Goal: Information Seeking & Learning: Learn about a topic

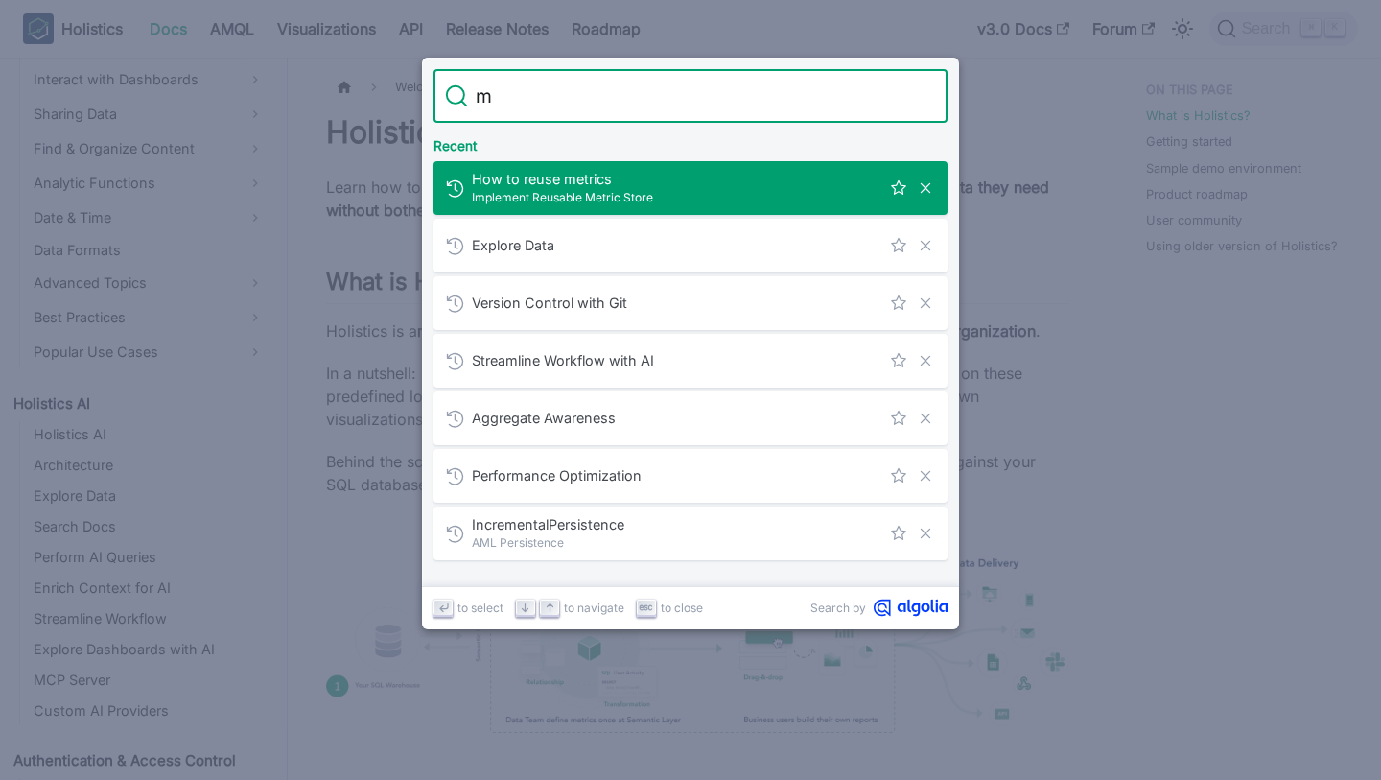
scroll to position [660, 0]
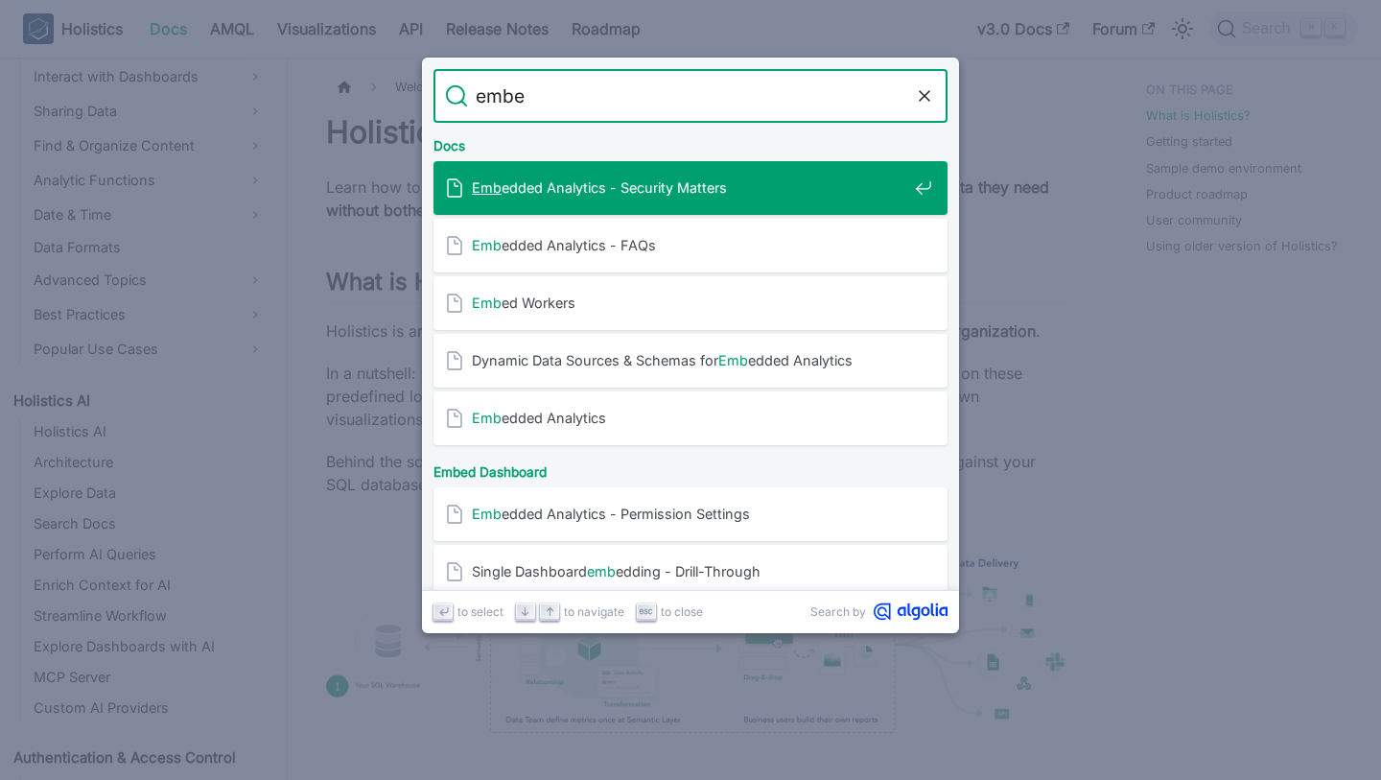
type input "embed"
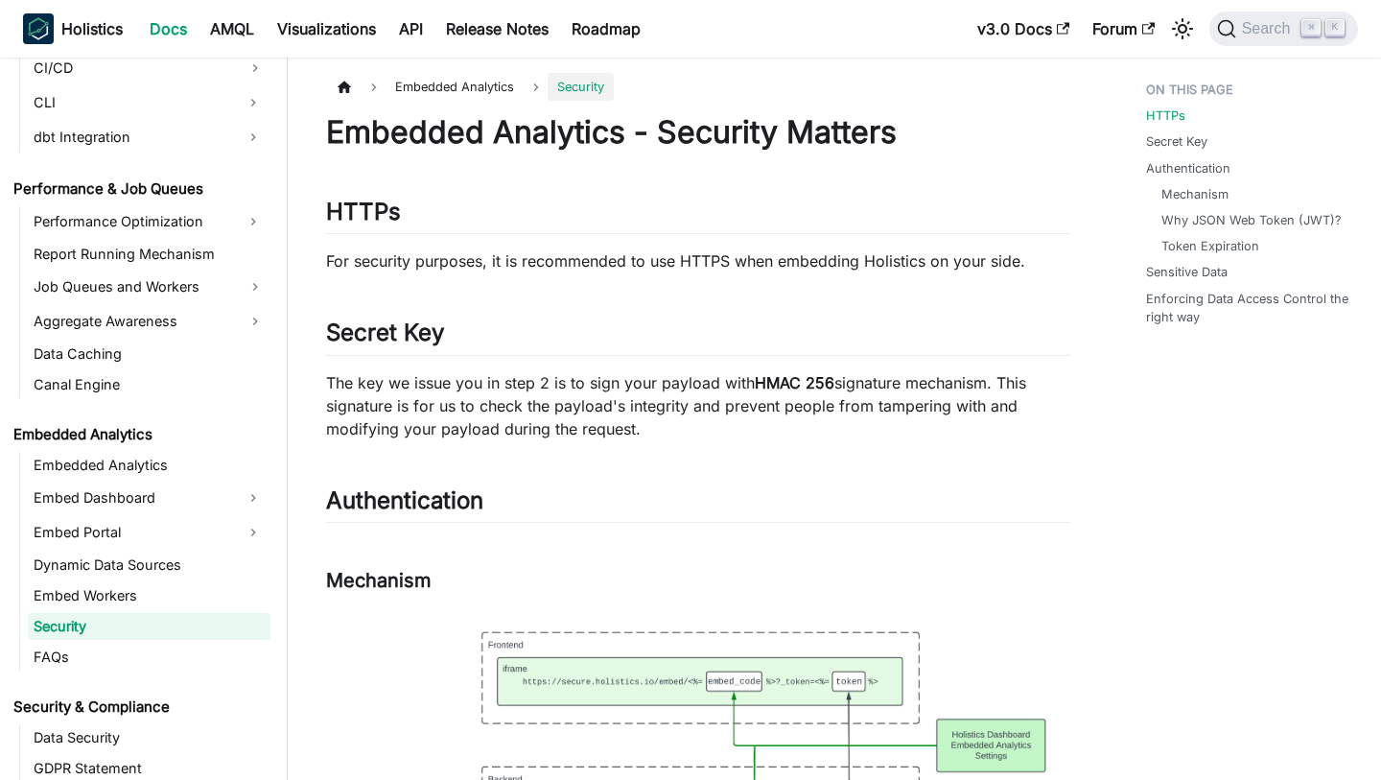
scroll to position [1674, 0]
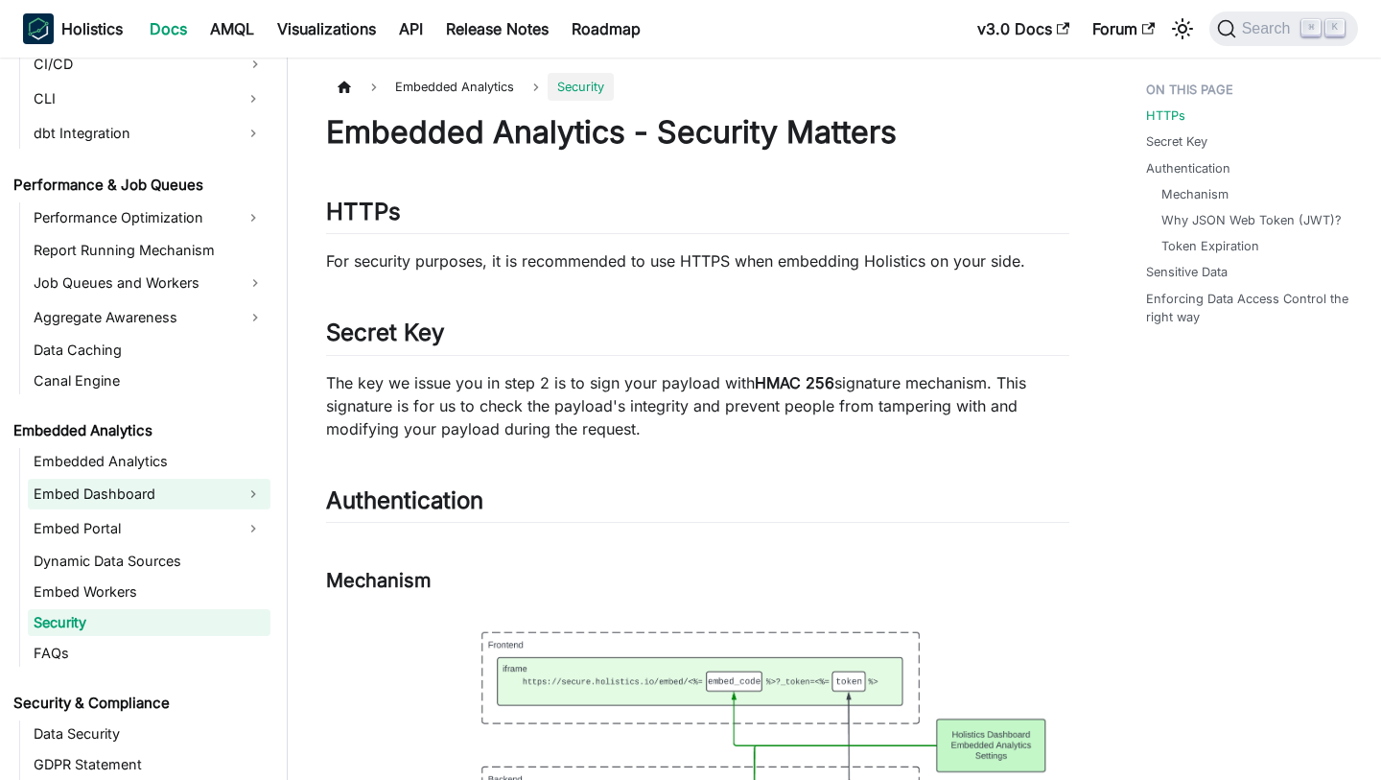
click at [153, 495] on link "Embed Dashboard" at bounding box center [132, 494] width 208 height 31
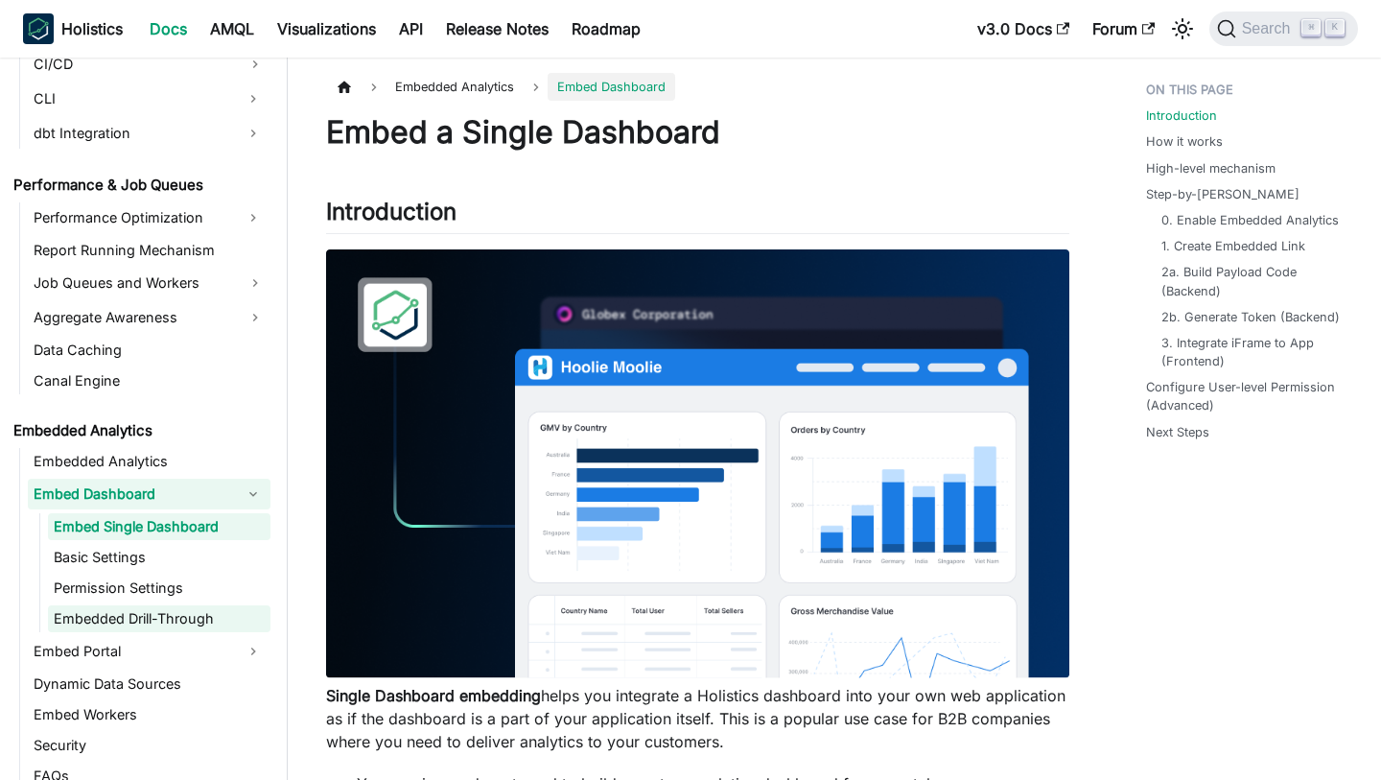
click at [204, 611] on link "Embedded Drill-Through" at bounding box center [159, 618] width 223 height 27
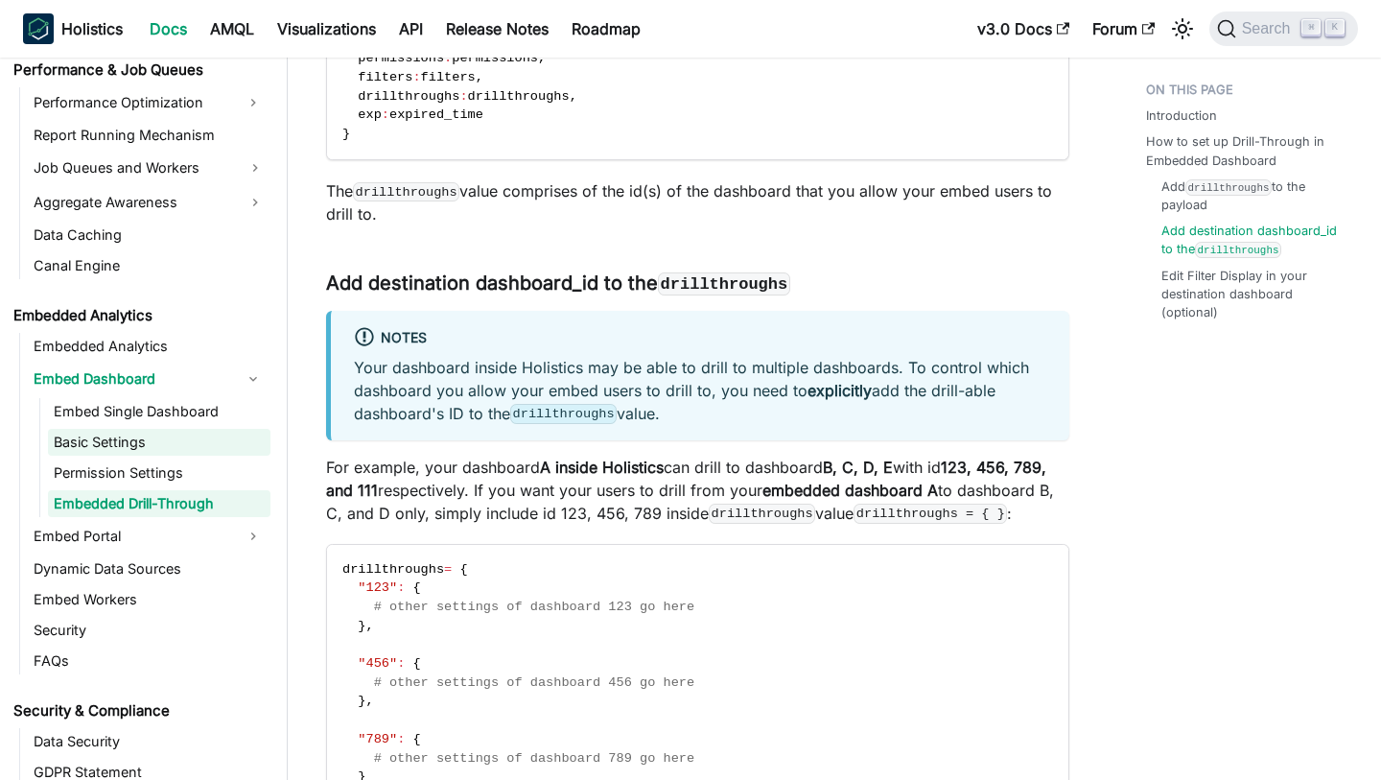
scroll to position [1799, 0]
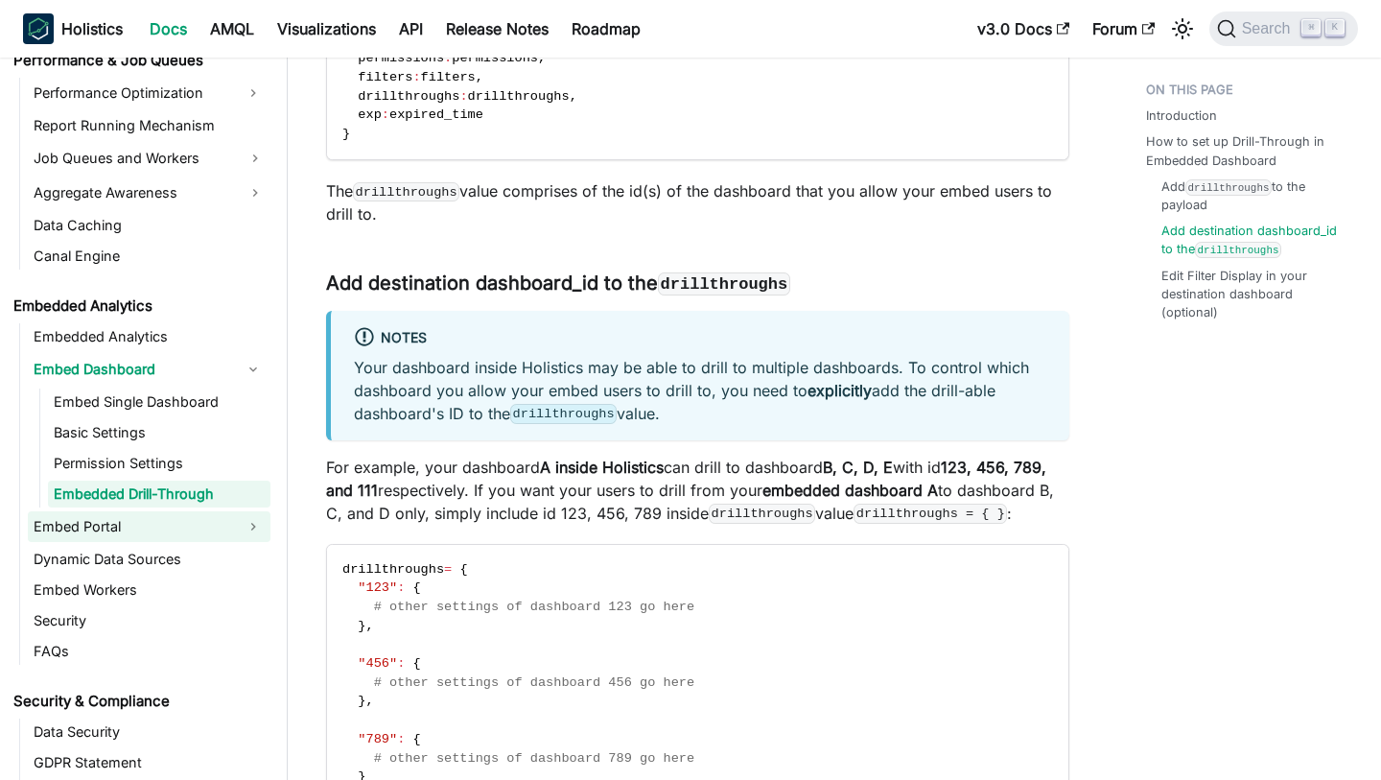
click at [199, 536] on link "Embed Portal" at bounding box center [132, 526] width 208 height 31
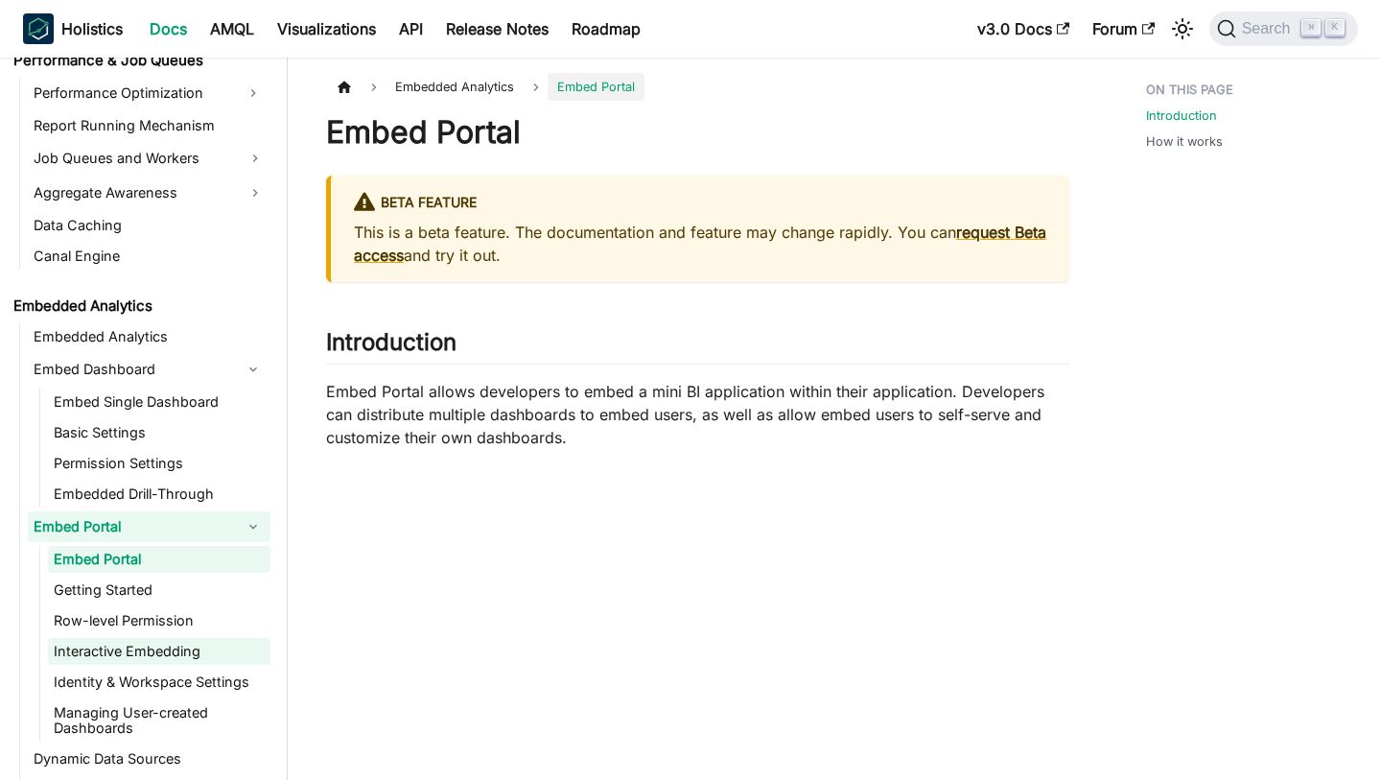
click at [199, 655] on link "Interactive Embedding" at bounding box center [159, 651] width 223 height 27
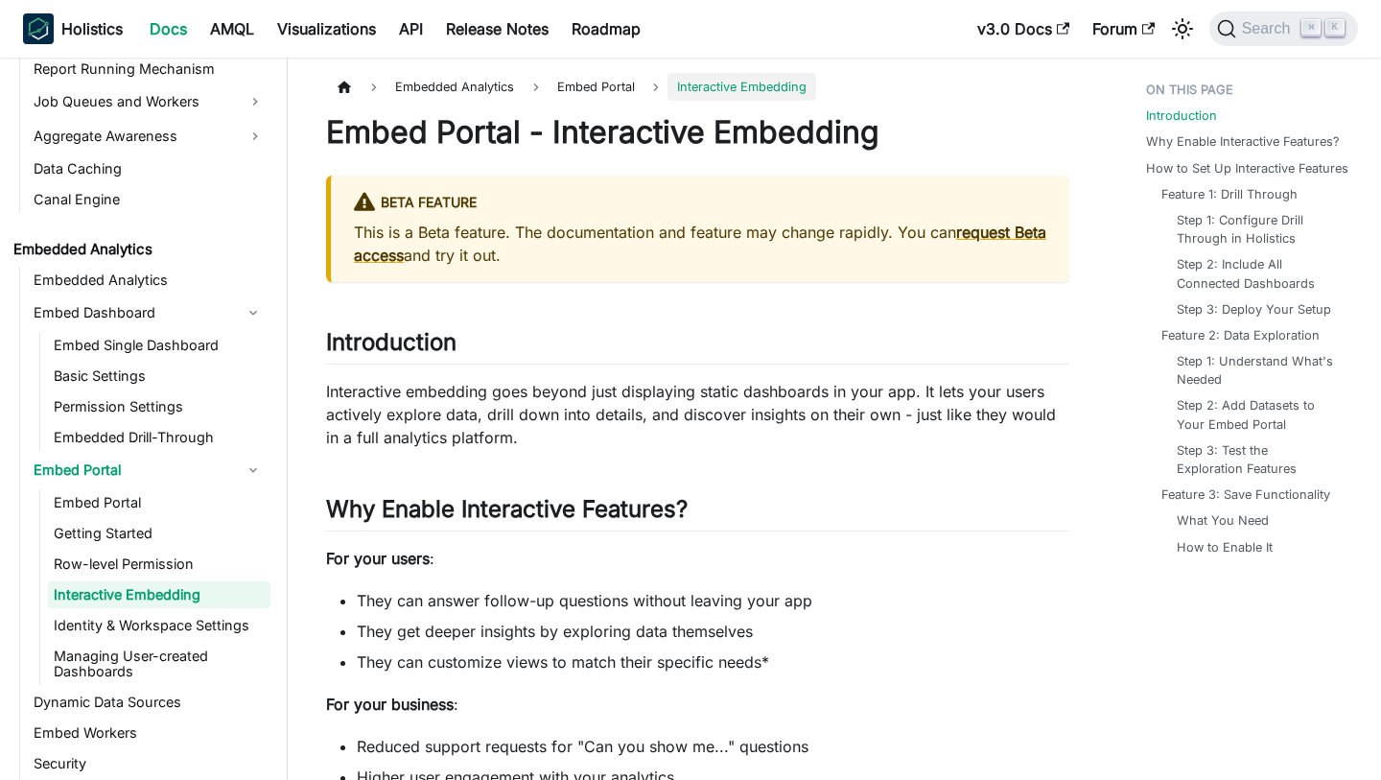
scroll to position [1868, 0]
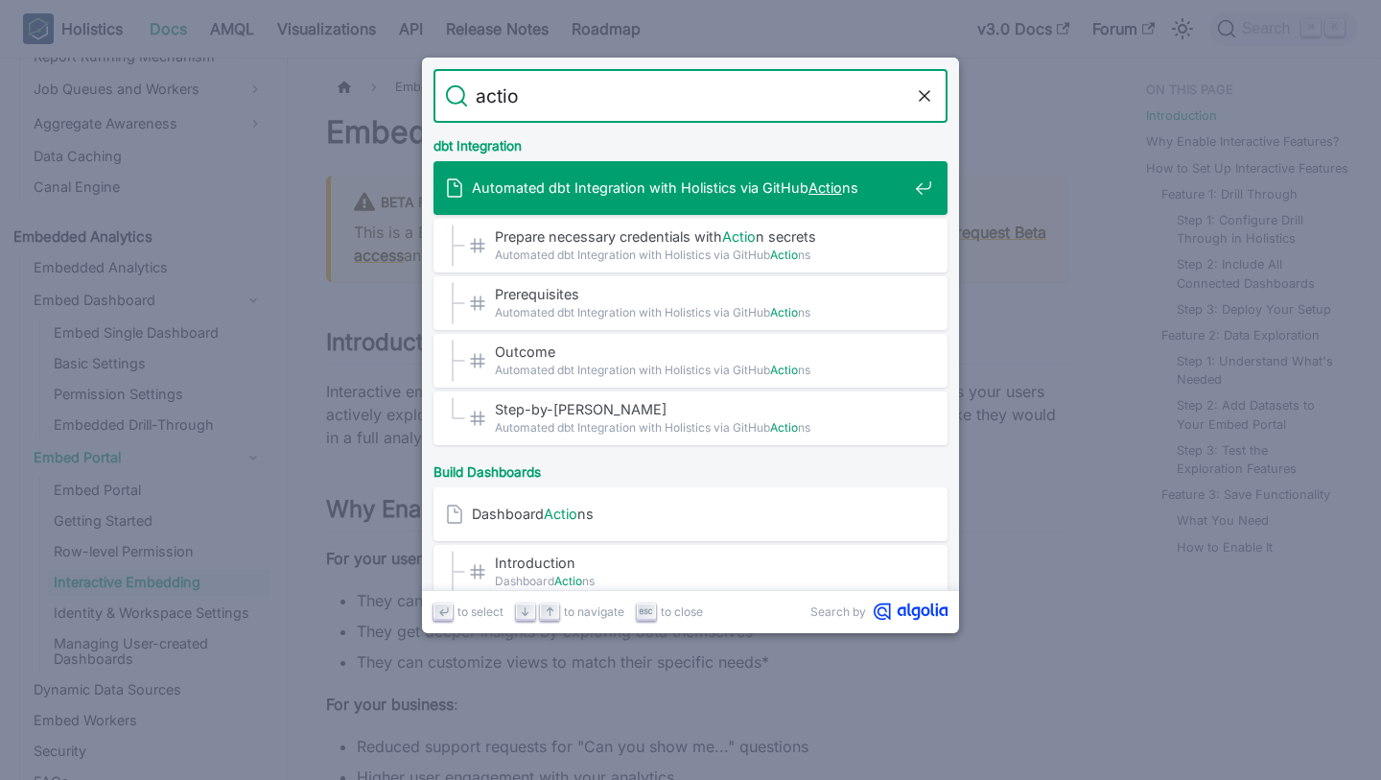
type input "action"
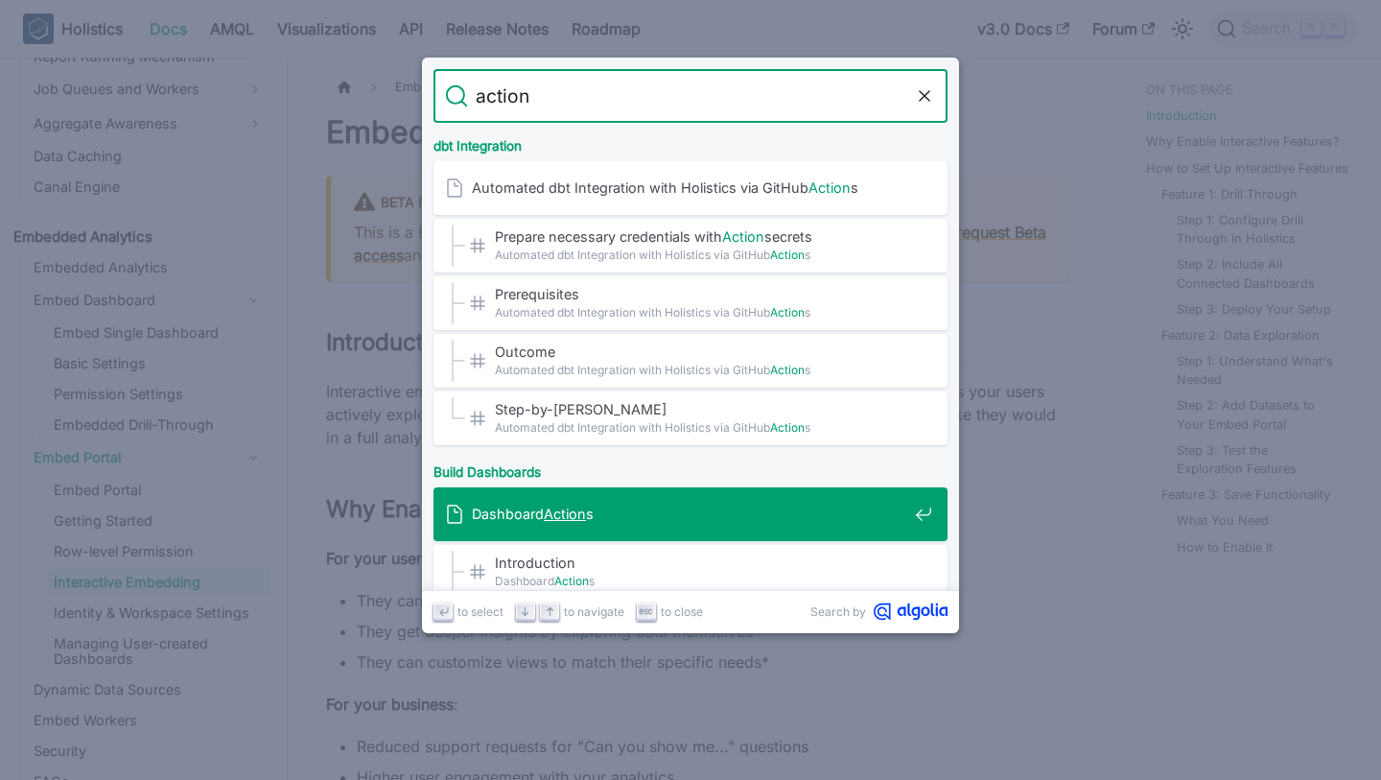
click at [743, 517] on span "Dashboard Action s" at bounding box center [690, 514] width 436 height 18
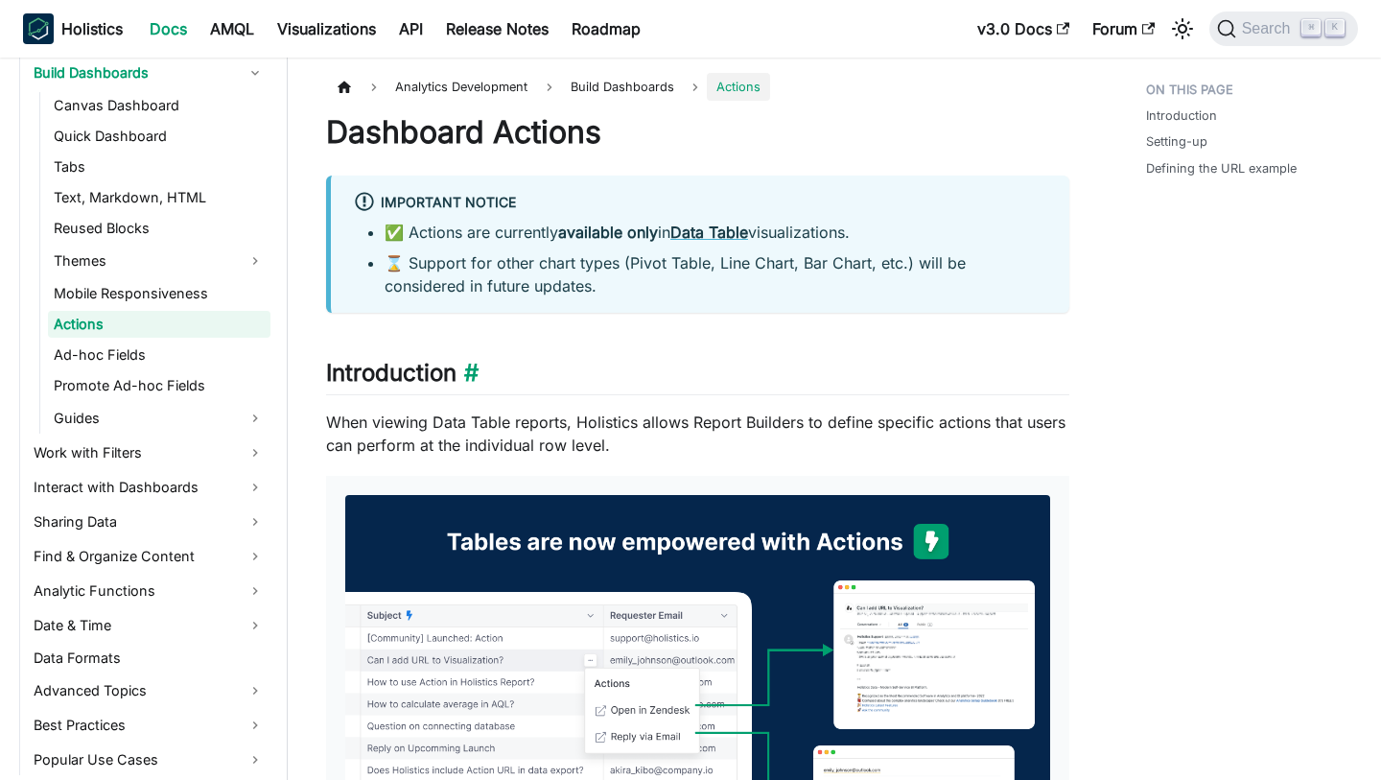
click at [519, 386] on h2 "Introduction ​" at bounding box center [697, 377] width 743 height 36
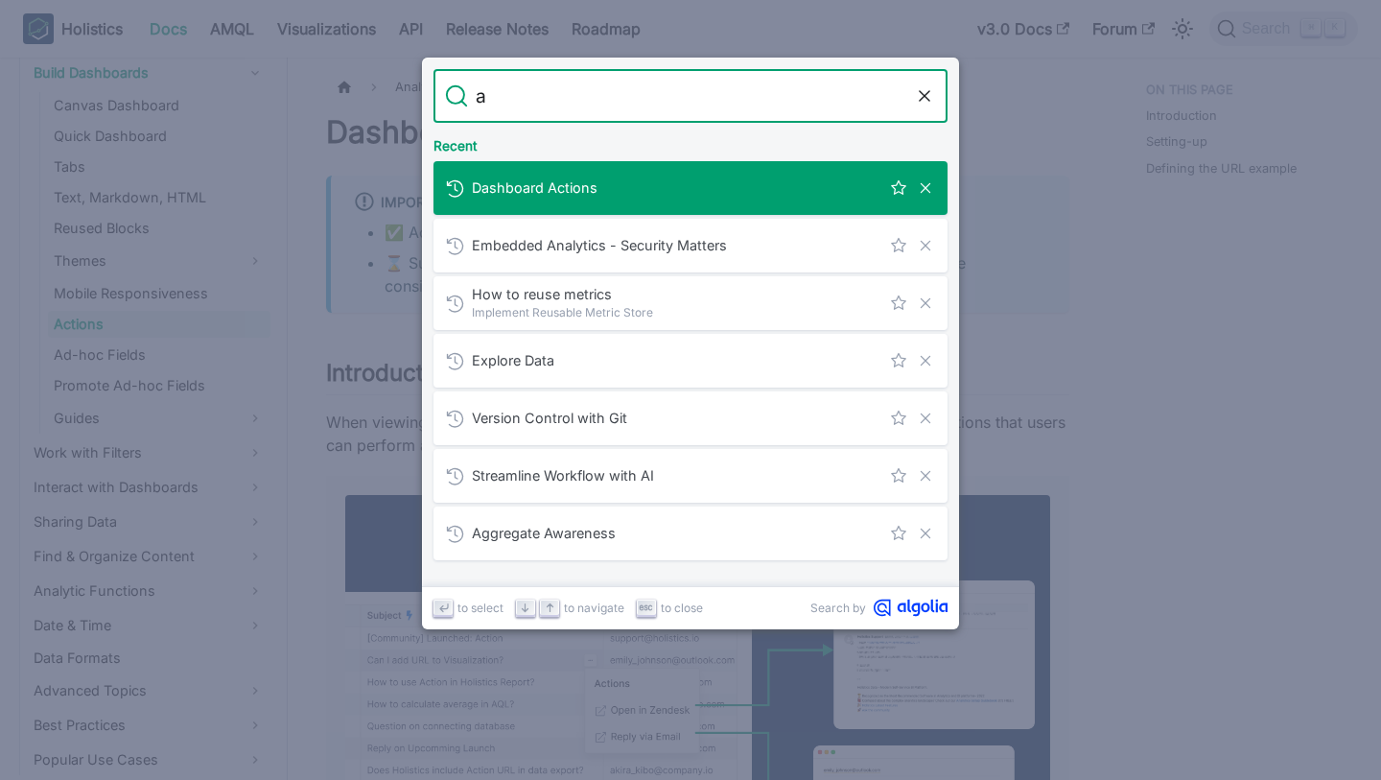
type input "ai"
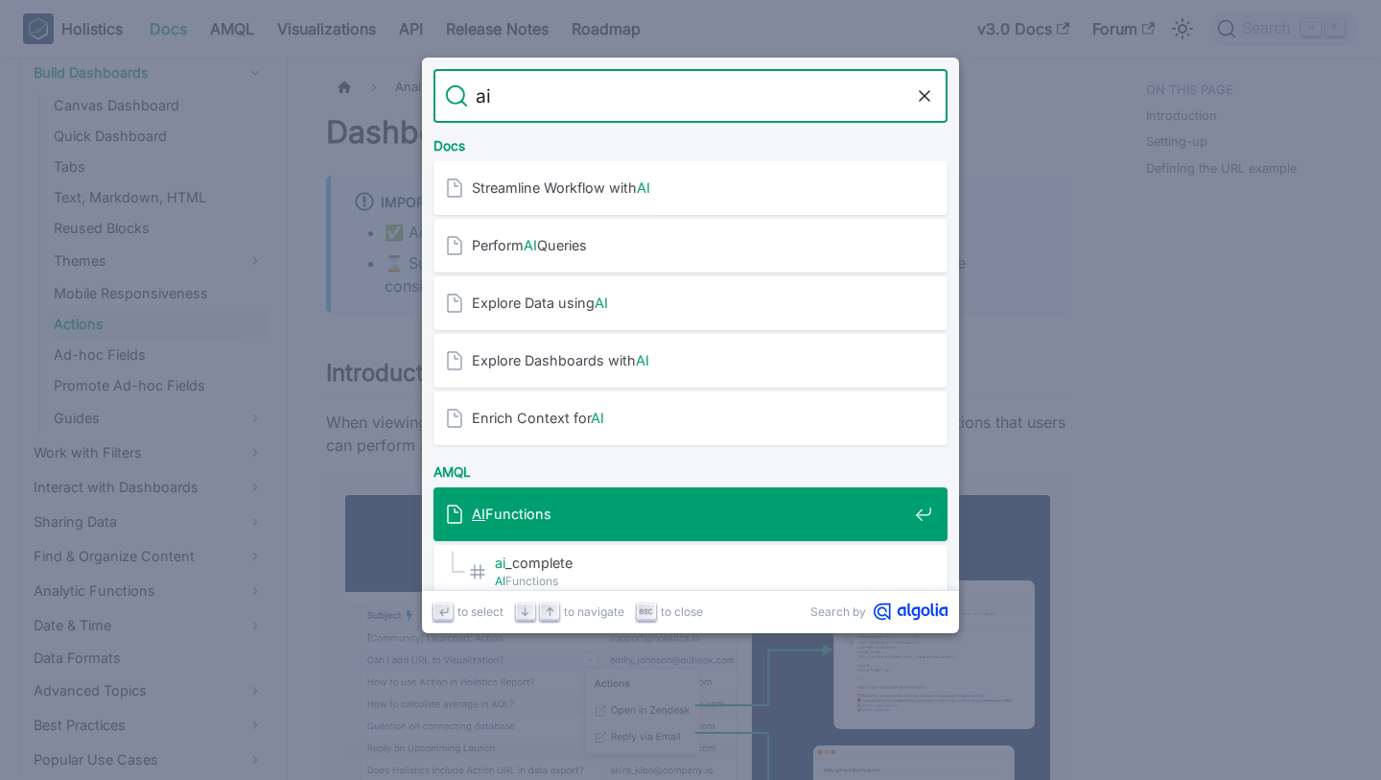
scroll to position [12, 0]
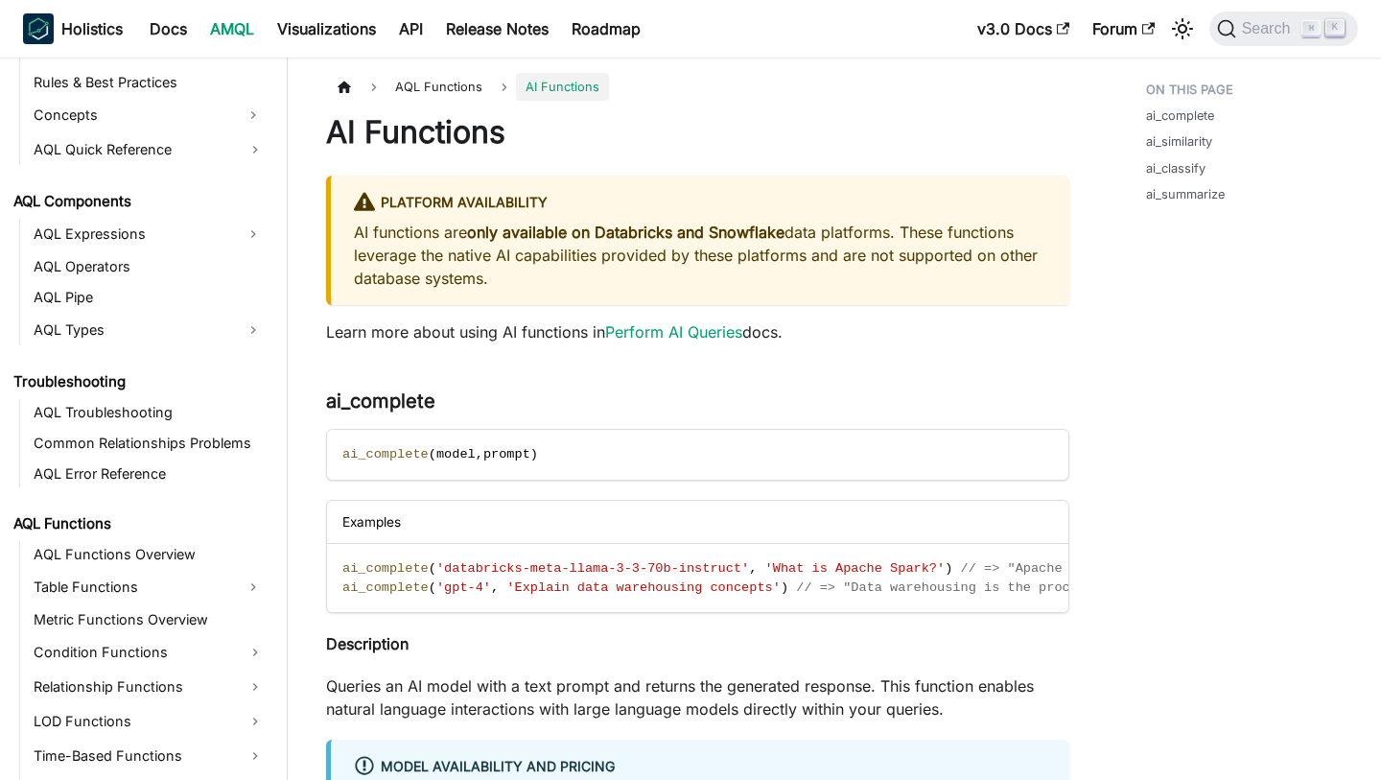
scroll to position [1277, 0]
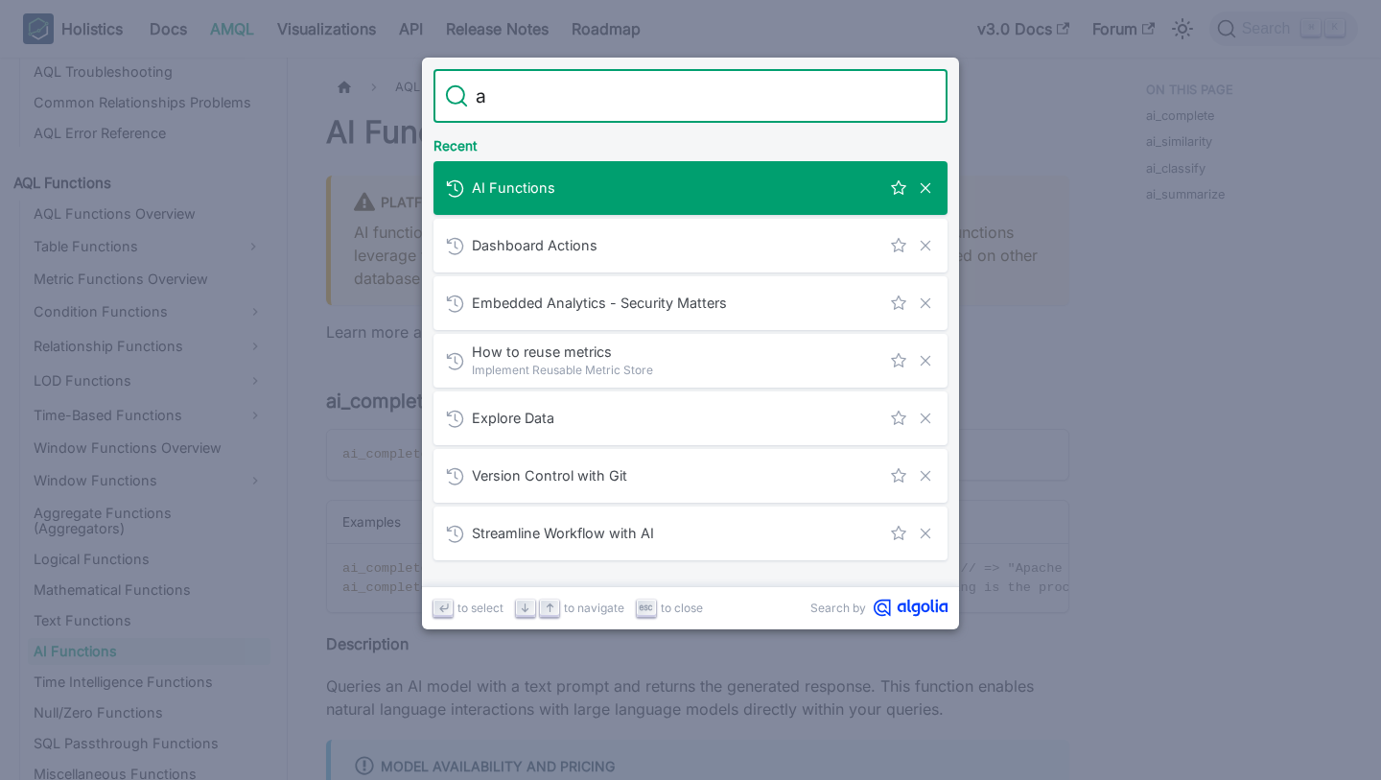
type input "ai"
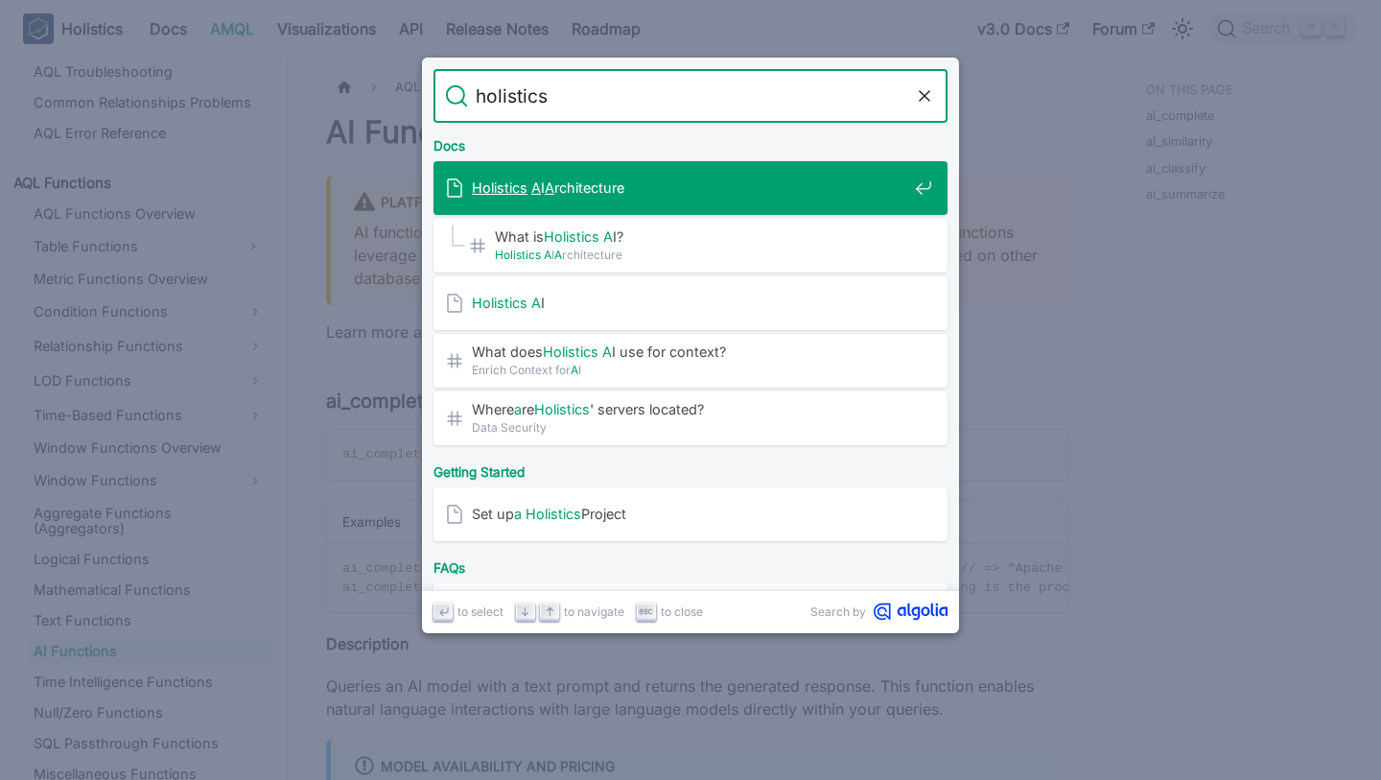
type input "holistics"
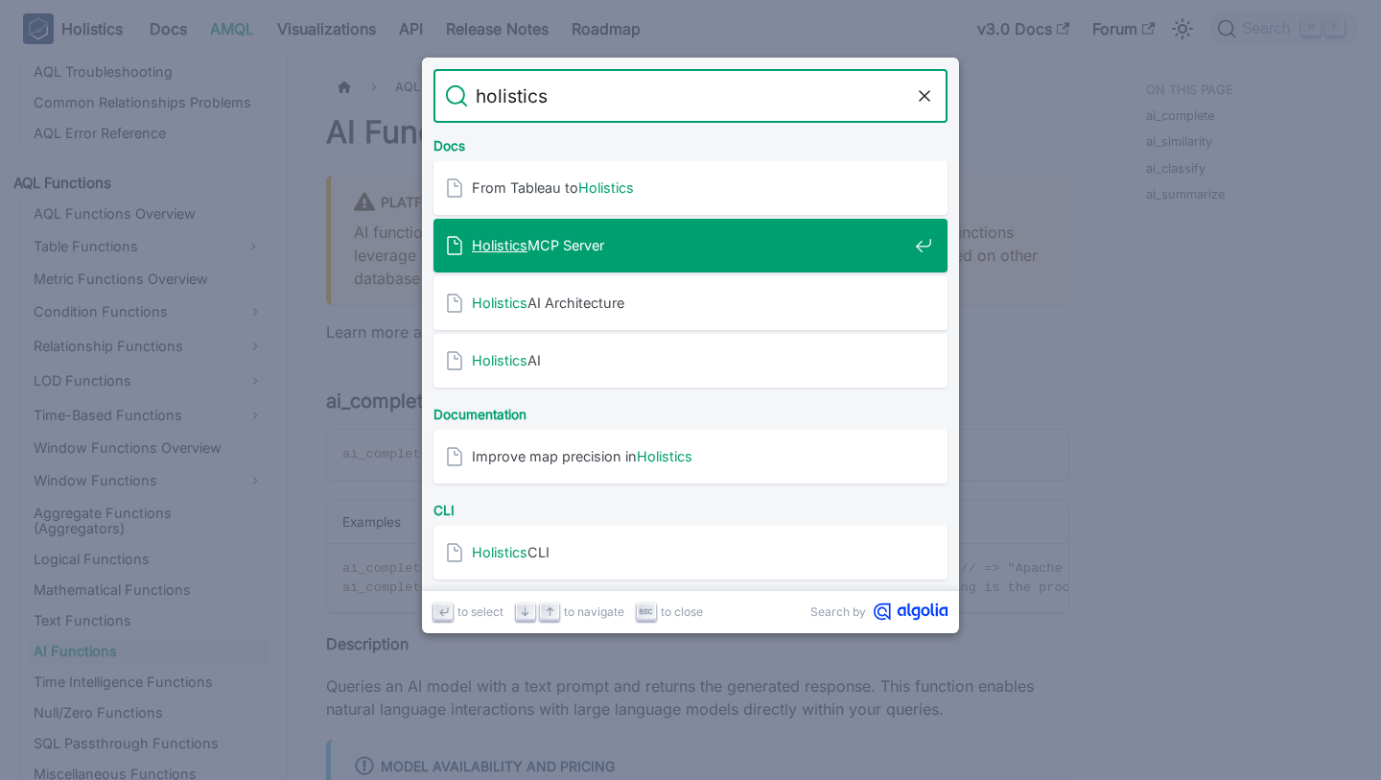
click at [559, 258] on div "Holistics MCP Server" at bounding box center [696, 246] width 503 height 54
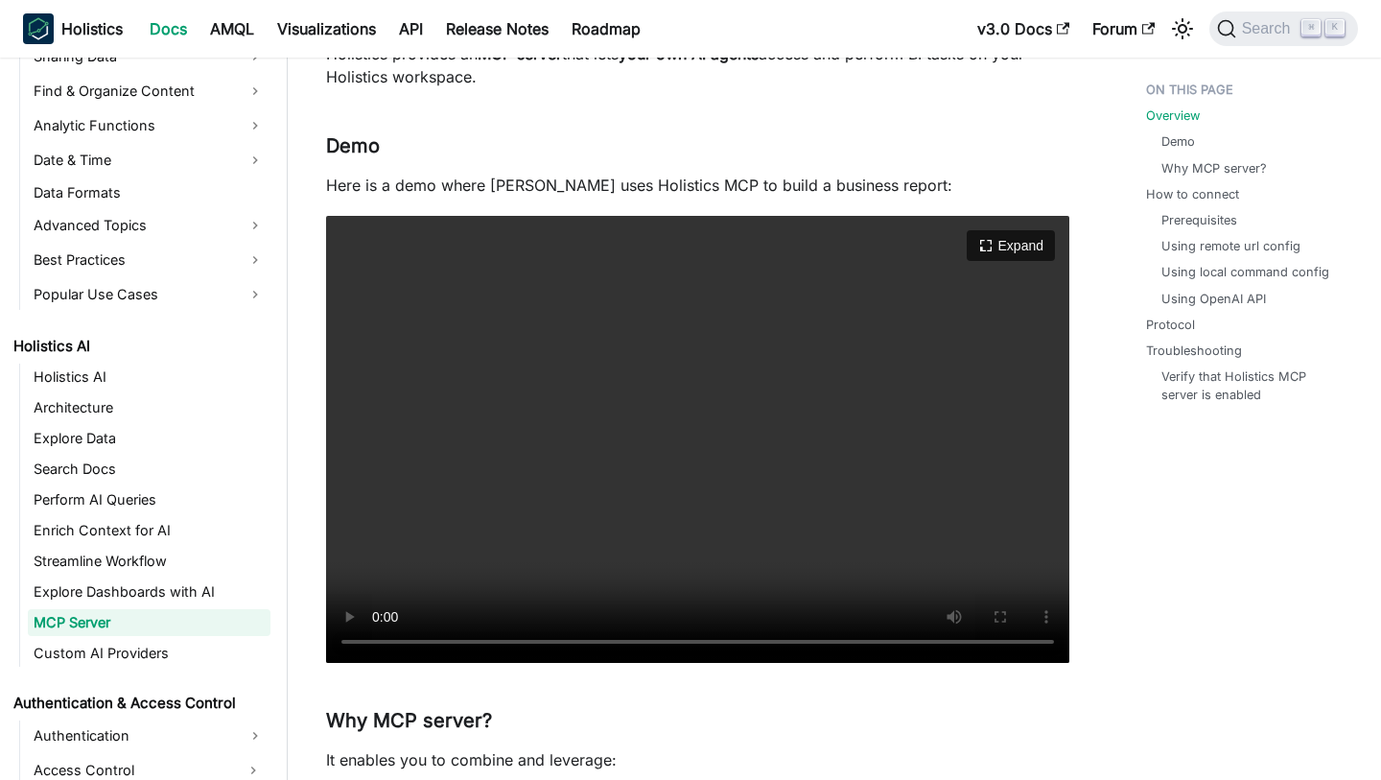
scroll to position [219, 0]
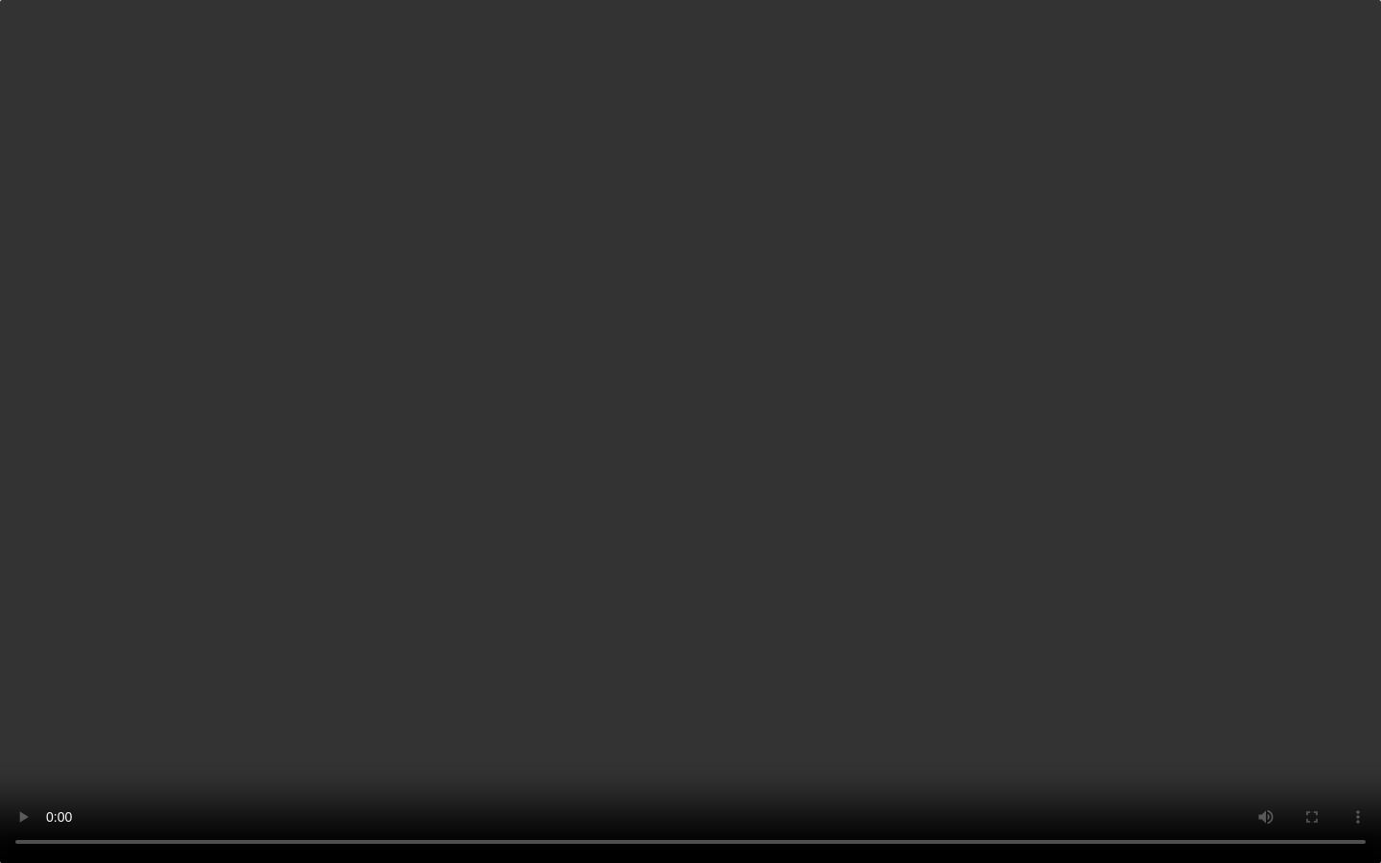
click at [731, 410] on video "Your browser does not support embedding video, but you can download it ." at bounding box center [690, 431] width 1381 height 863
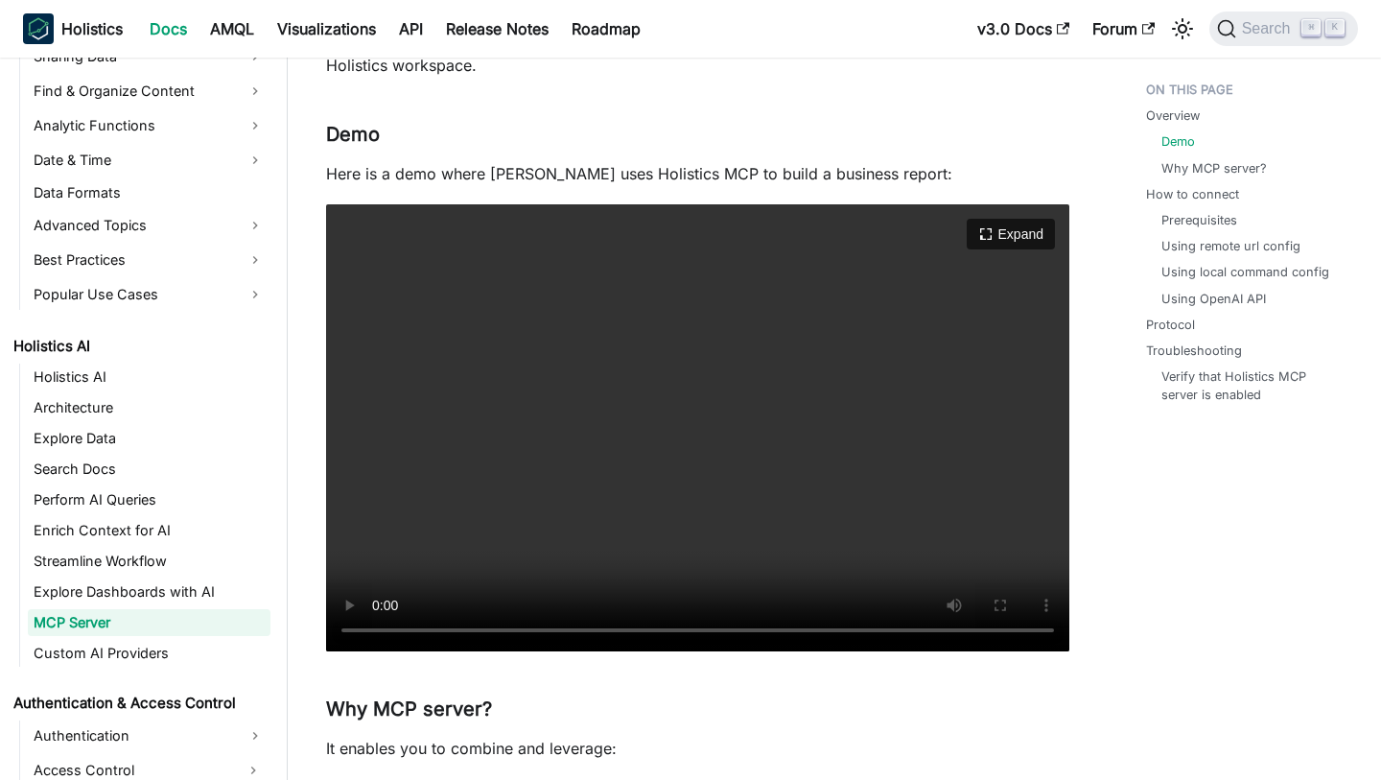
click at [666, 315] on video "Your browser does not support embedding video, but you can download it ." at bounding box center [697, 427] width 743 height 447
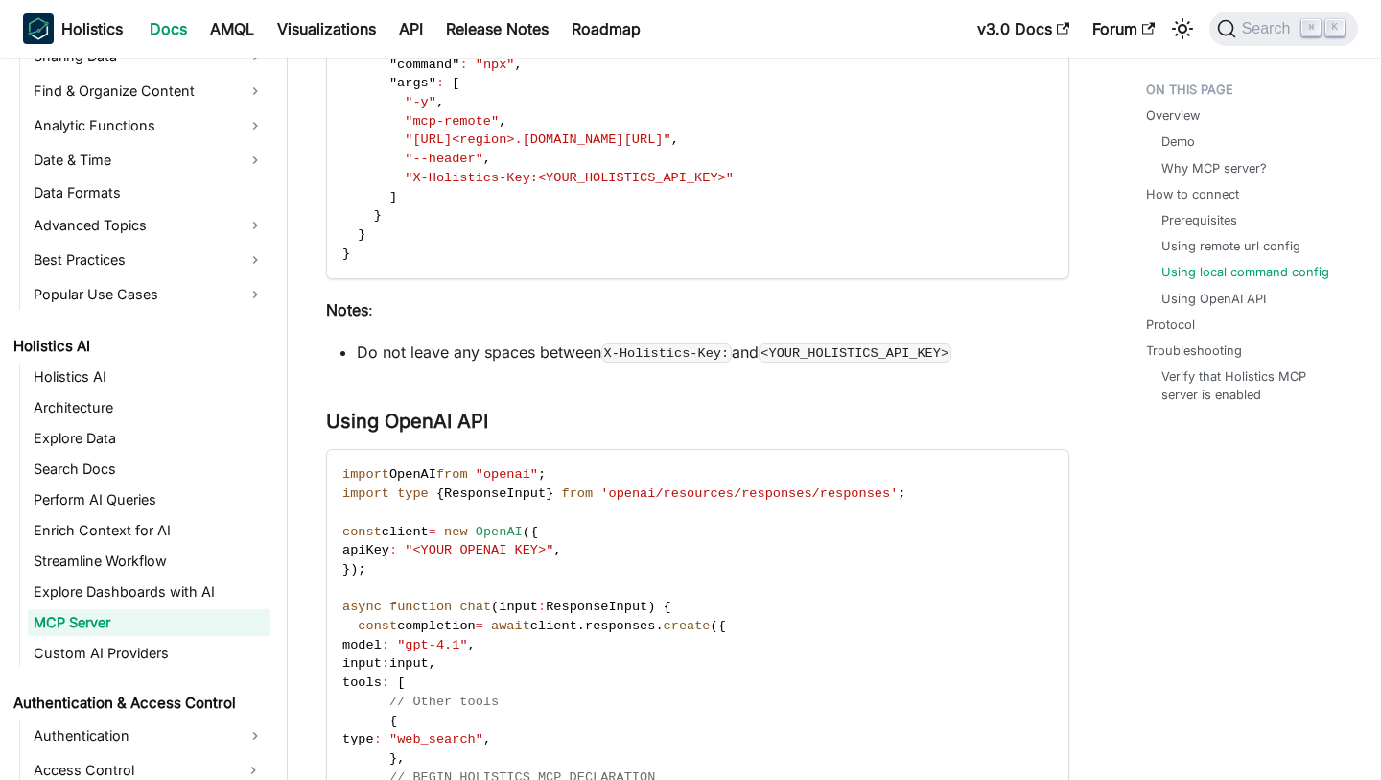
scroll to position [2537, 0]
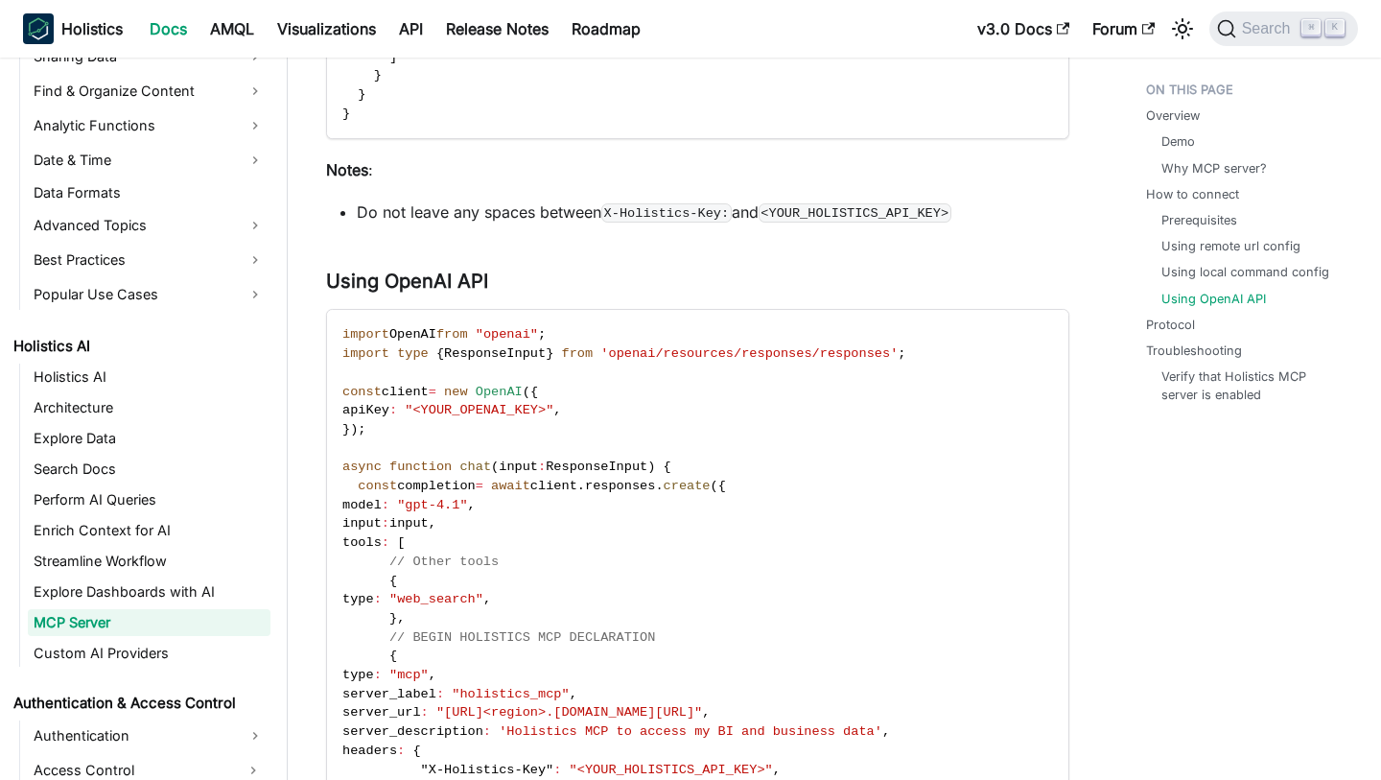
click at [711, 248] on div "Holistics MCP Server Overview ​ Holistics provides an MCP server that lets your…" at bounding box center [697, 79] width 743 height 5006
click at [549, 241] on div "Holistics MCP Server Overview ​ Holistics provides an MCP server that lets your…" at bounding box center [697, 79] width 743 height 5006
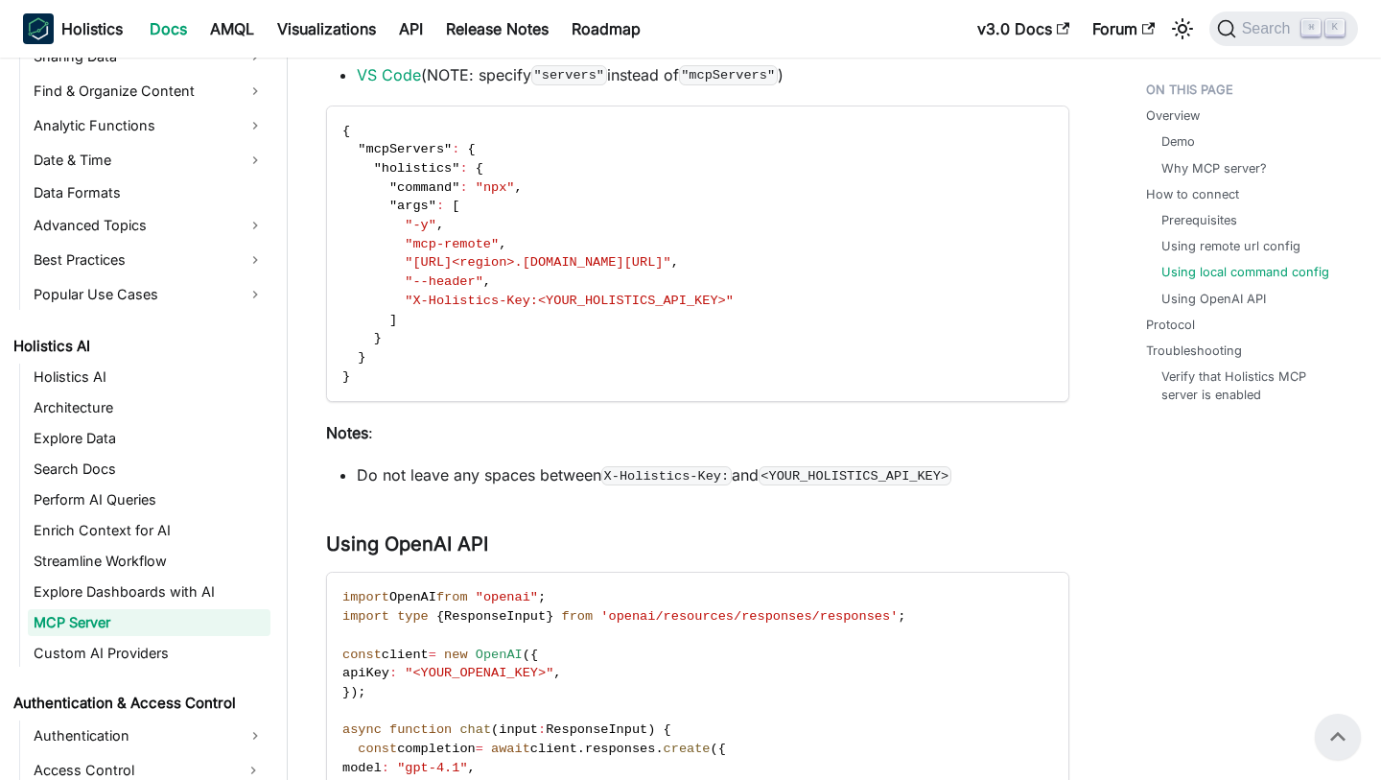
scroll to position [2240, 0]
